Goal: Task Accomplishment & Management: Use online tool/utility

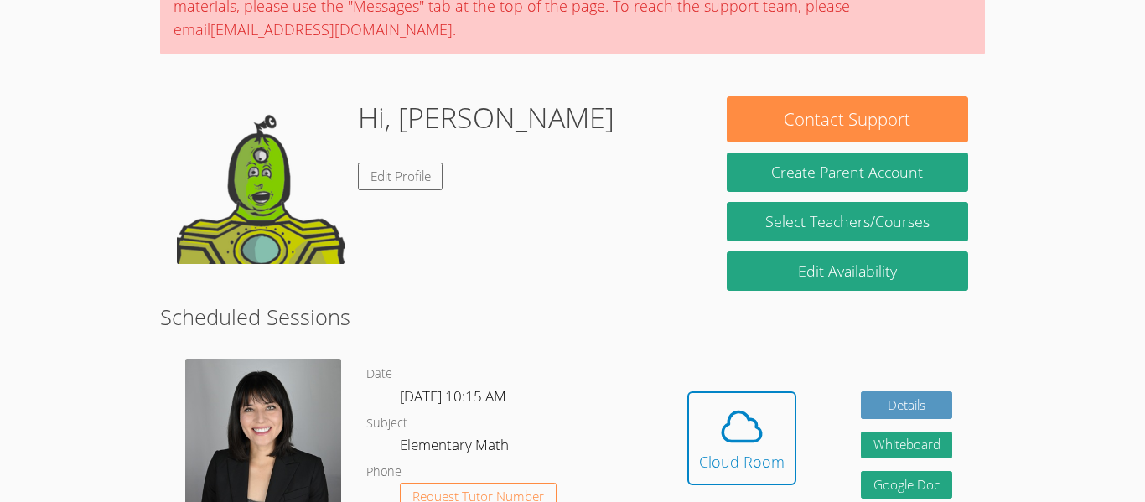
scroll to position [201, 0]
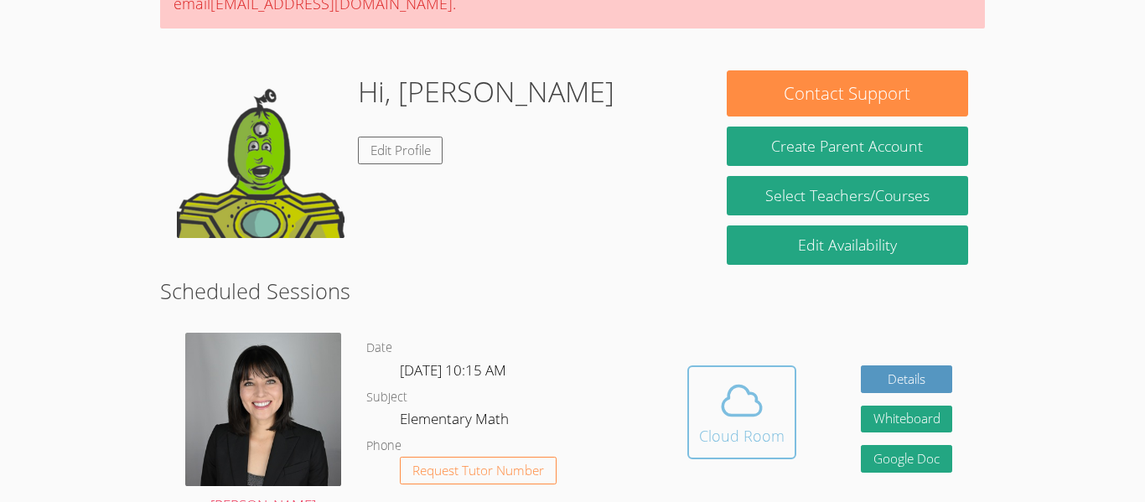
click at [733, 395] on icon at bounding box center [741, 400] width 47 height 47
click at [730, 422] on icon at bounding box center [741, 400] width 47 height 47
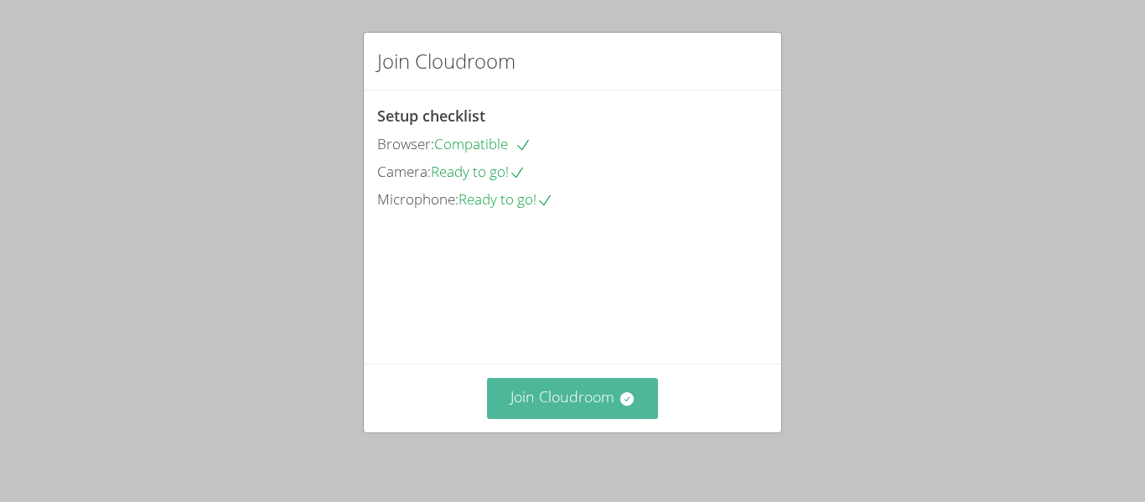
click at [570, 380] on button "Join Cloudroom" at bounding box center [573, 398] width 172 height 41
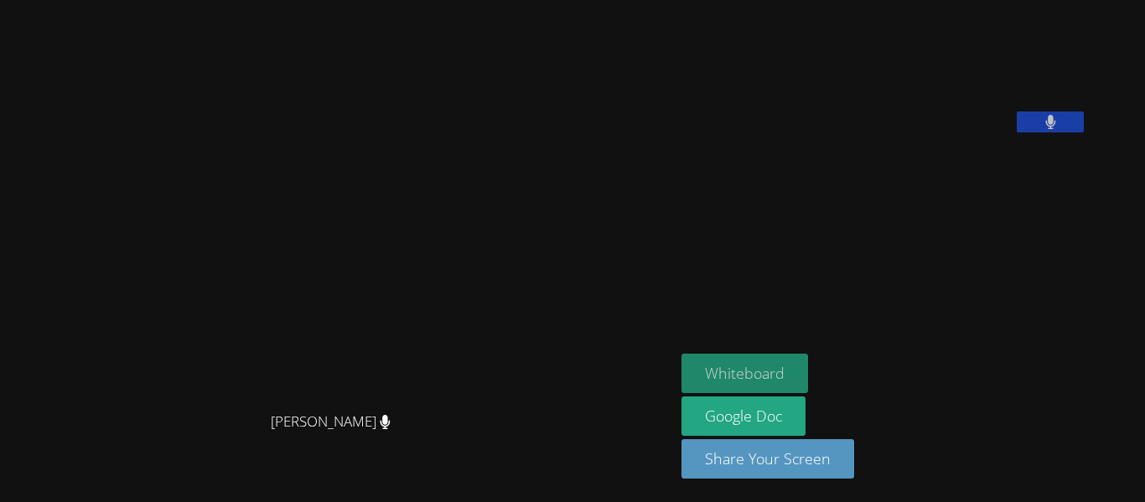
click at [681, 367] on button "Whiteboard" at bounding box center [744, 373] width 127 height 39
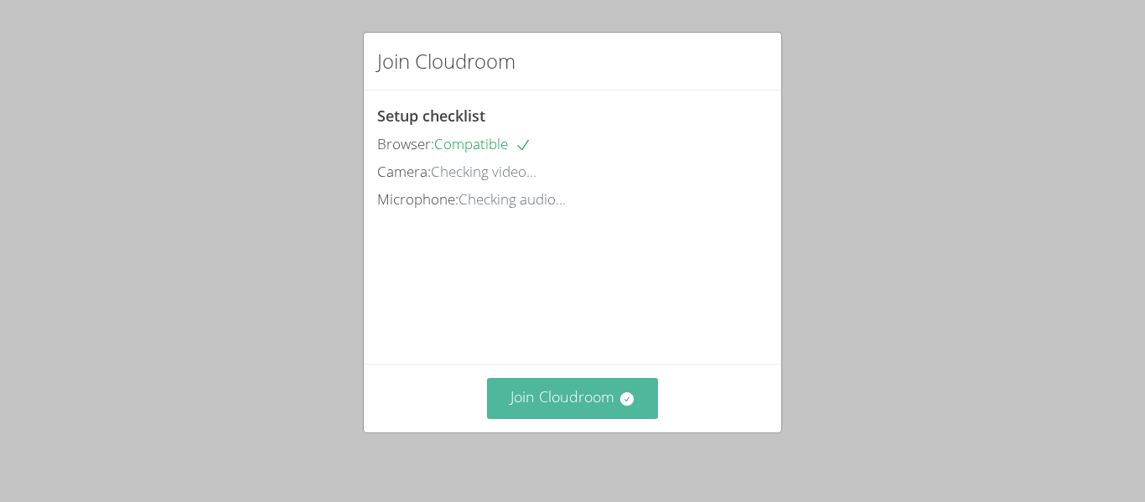
click at [622, 397] on icon at bounding box center [625, 398] width 13 height 13
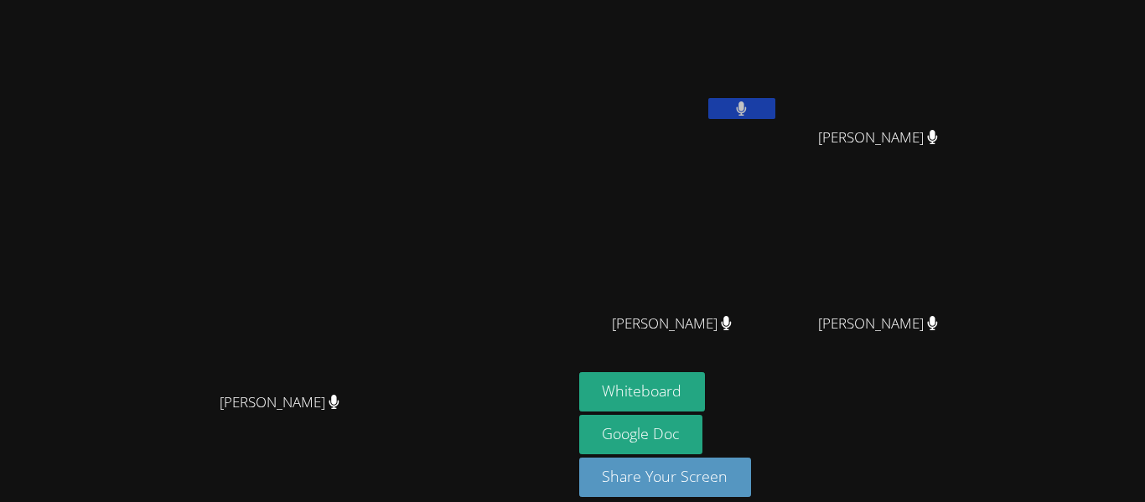
click at [667, 11] on video at bounding box center [678, 63] width 199 height 112
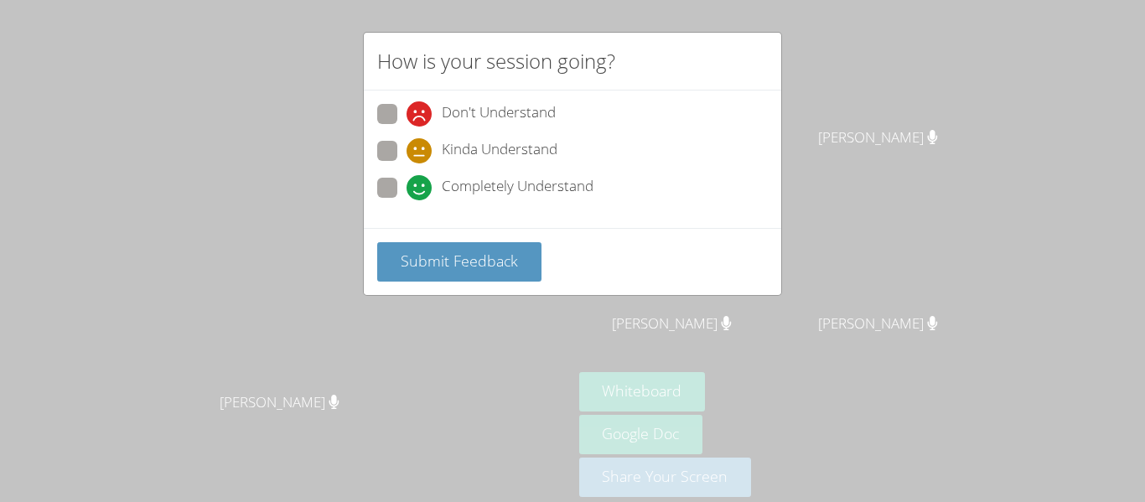
click at [453, 426] on div "How is your session going? Don't Understand Kinda Understand Completely Underst…" at bounding box center [572, 251] width 1145 height 502
click at [407, 200] on span at bounding box center [407, 200] width 0 height 0
click at [407, 186] on input "Completely Understand" at bounding box center [414, 185] width 14 height 14
radio input "true"
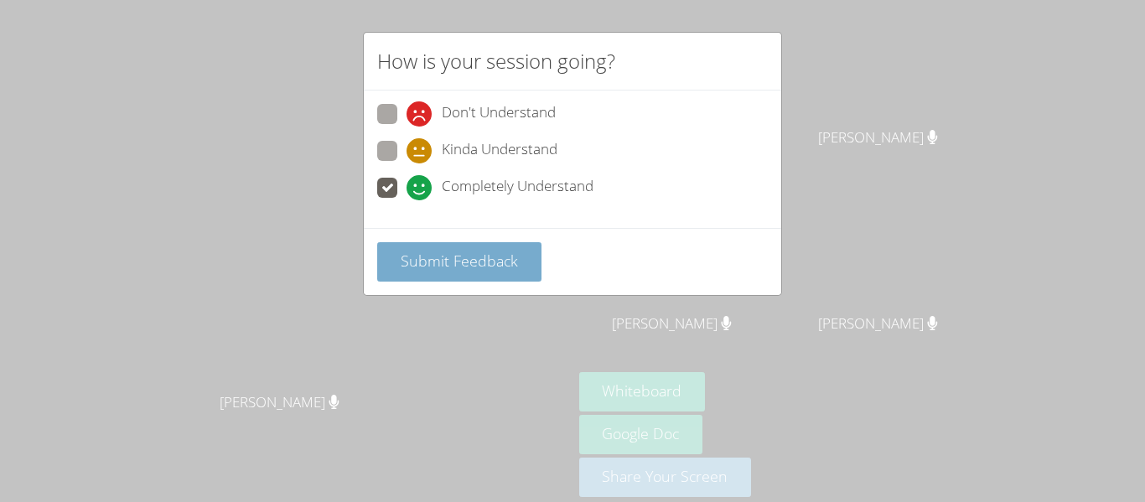
click at [438, 259] on span "Submit Feedback" at bounding box center [459, 261] width 117 height 20
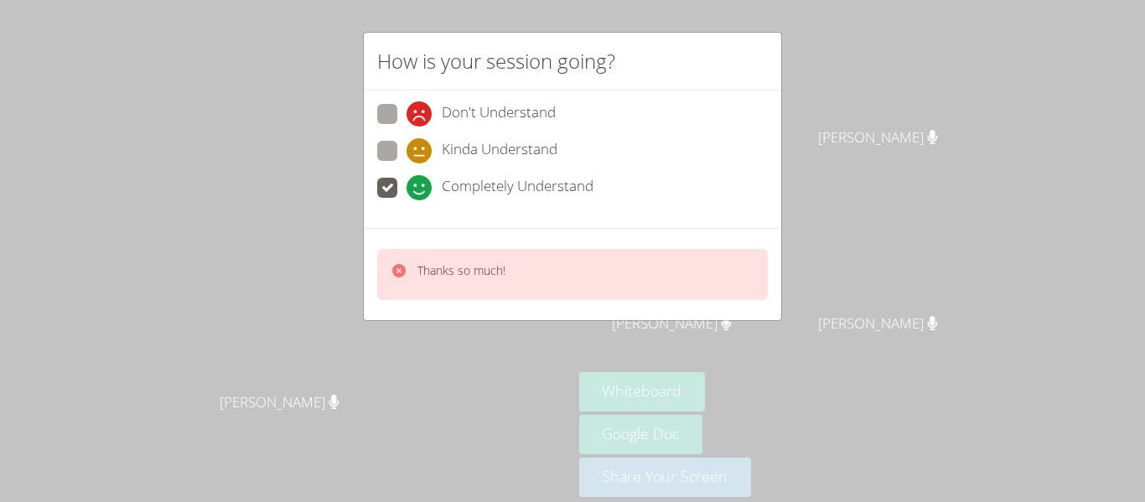
click at [440, 281] on div "Thanks so much!" at bounding box center [461, 274] width 88 height 24
click at [393, 263] on icon at bounding box center [399, 270] width 17 height 17
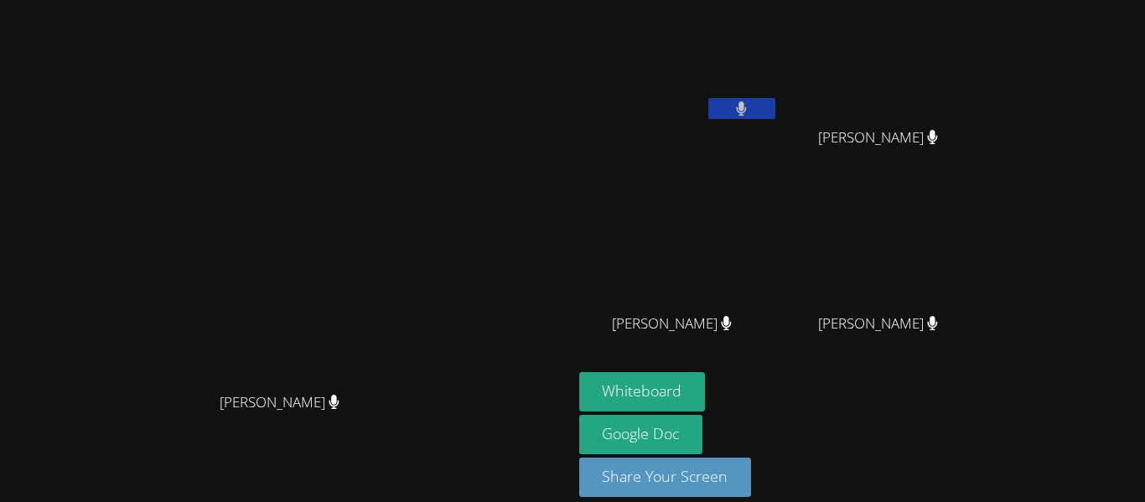
click at [407, 273] on div "[PERSON_NAME]" at bounding box center [286, 227] width 559 height 314
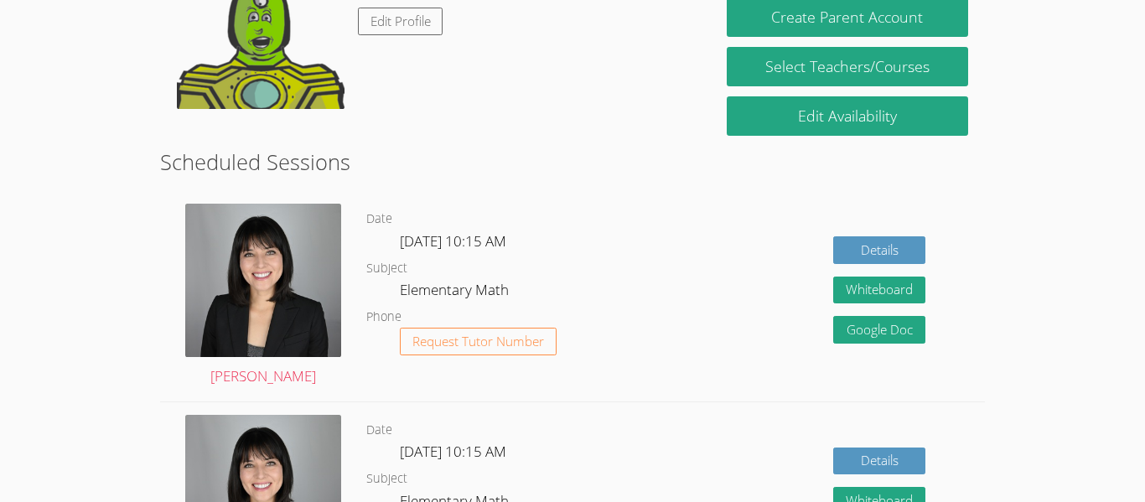
scroll to position [335, 0]
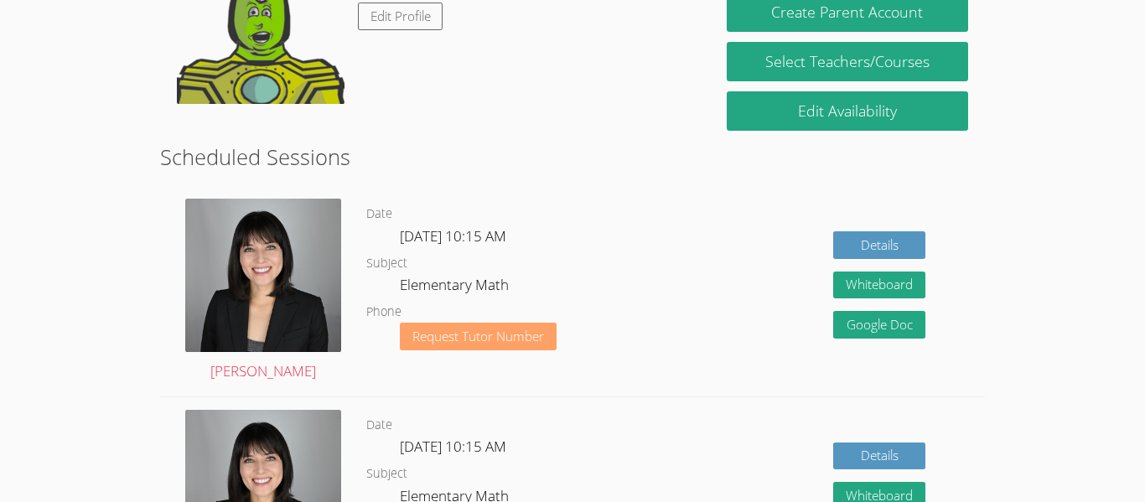
click at [483, 344] on button "Request Tutor Number" at bounding box center [478, 337] width 157 height 28
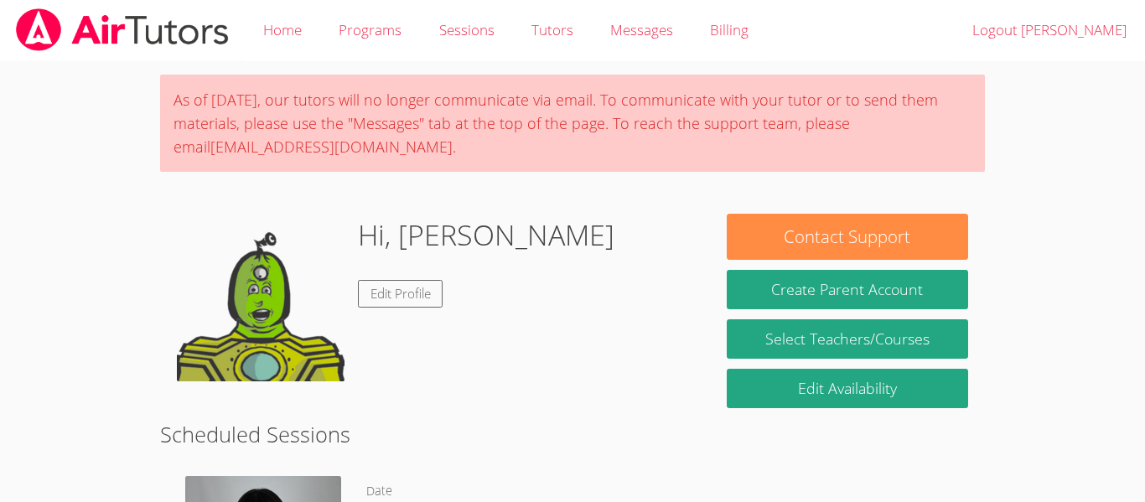
scroll to position [277, 0]
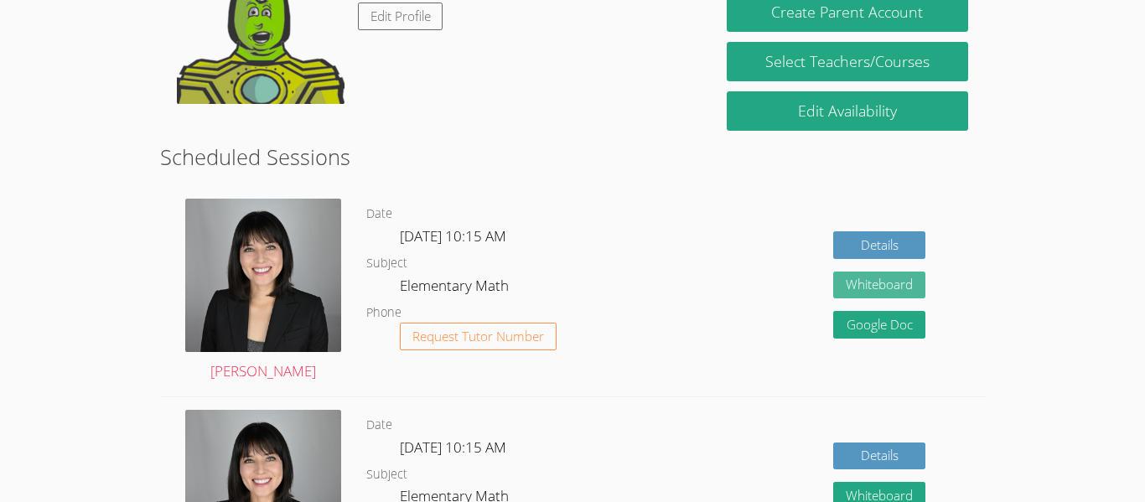
click at [909, 291] on button "Whiteboard" at bounding box center [879, 286] width 92 height 28
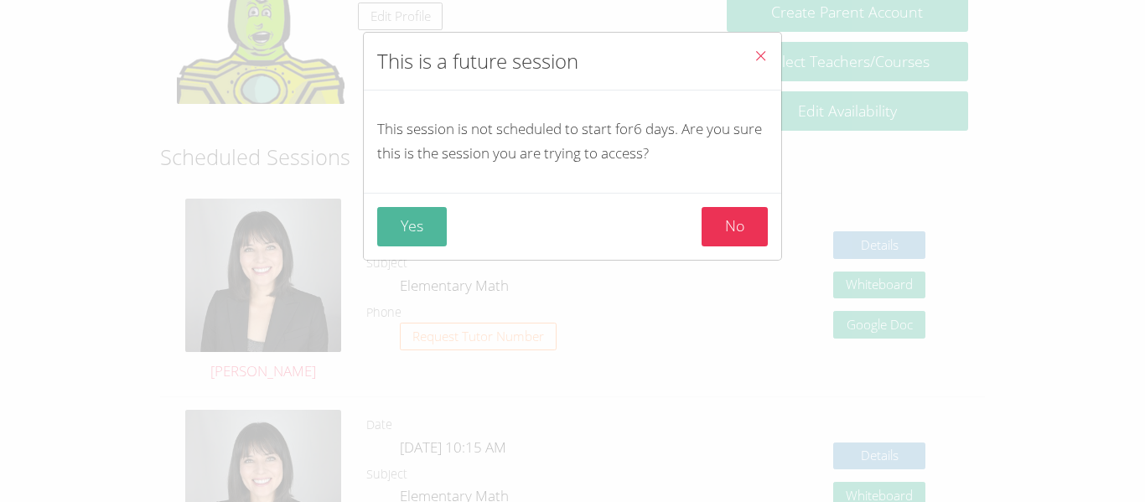
click at [394, 223] on button "Yes" at bounding box center [412, 226] width 70 height 39
